Goal: Task Accomplishment & Management: Use online tool/utility

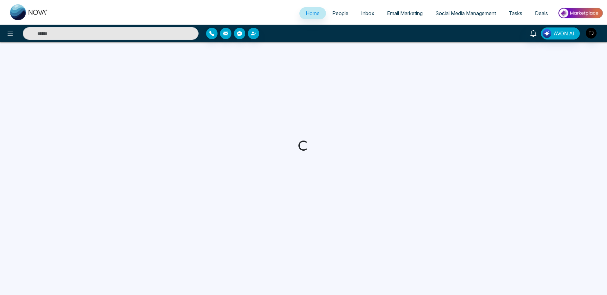
select select "*"
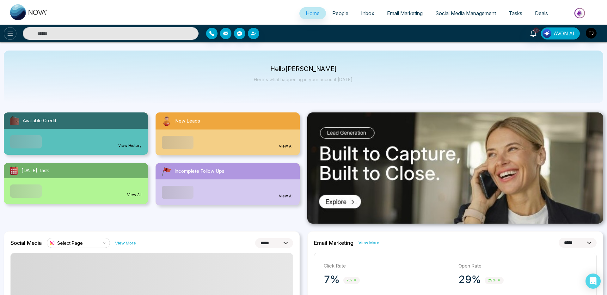
click at [8, 32] on icon at bounding box center [10, 34] width 5 height 4
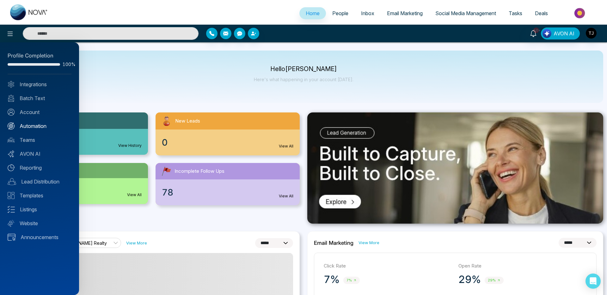
click at [36, 125] on link "Automation" at bounding box center [40, 126] width 64 height 8
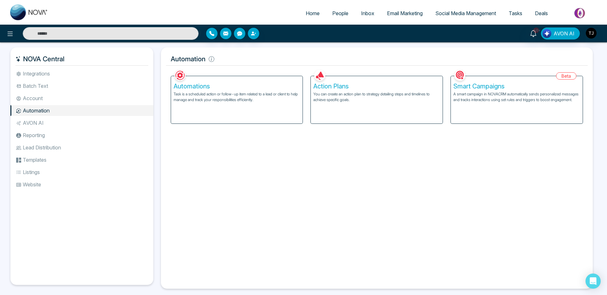
click at [346, 99] on p "You can create an action plan to strategy detailing steps and timelines to achi…" at bounding box center [376, 96] width 127 height 11
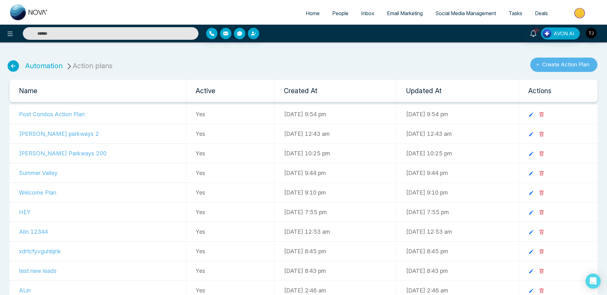
click at [556, 61] on button "Create Action Plan" at bounding box center [563, 65] width 67 height 15
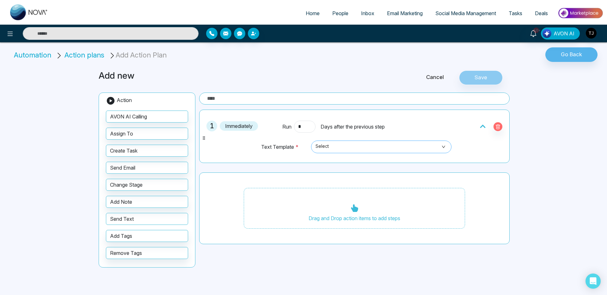
click at [371, 146] on span "Select" at bounding box center [382, 147] width 132 height 11
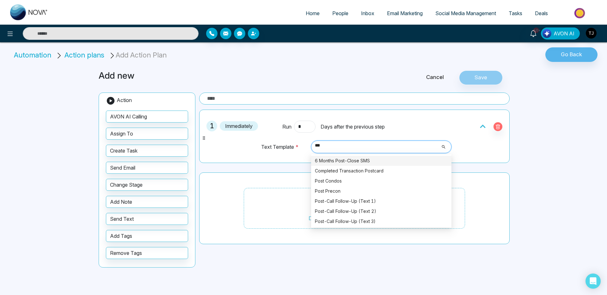
type input "****"
click at [330, 181] on div "Post Condos" at bounding box center [381, 181] width 133 height 7
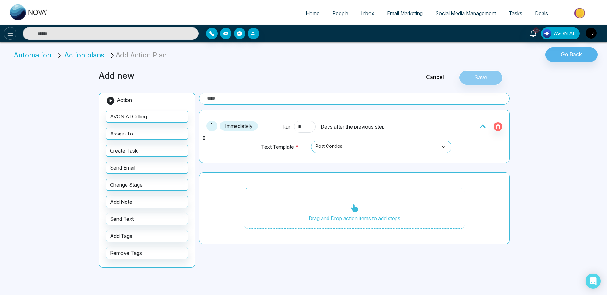
click at [6, 33] on icon at bounding box center [10, 34] width 8 height 8
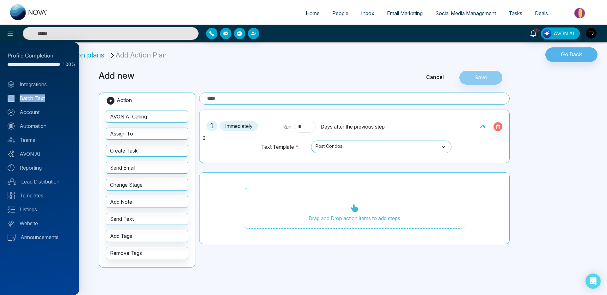
click at [33, 97] on link "Batch Text" at bounding box center [40, 99] width 64 height 8
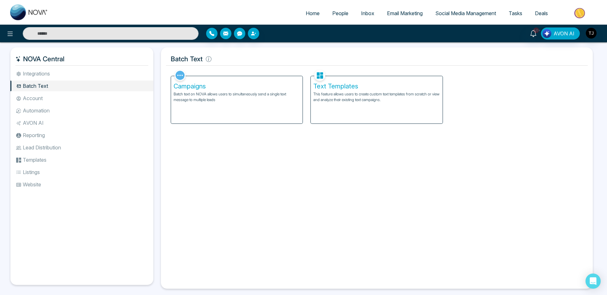
click at [337, 95] on p "This feature allows users to create custom text templates from scratch or view …" at bounding box center [376, 96] width 127 height 11
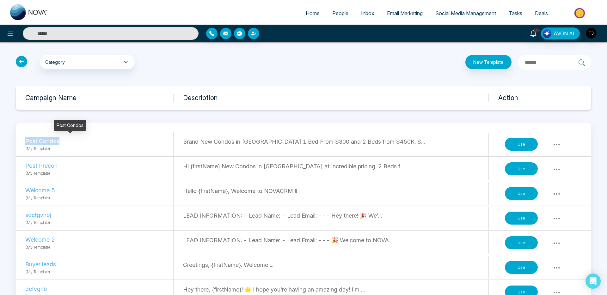
drag, startPoint x: 27, startPoint y: 140, endPoint x: 69, endPoint y: 140, distance: 42.7
click at [69, 140] on p "Post Condos" at bounding box center [68, 141] width 87 height 9
